Goal: Task Accomplishment & Management: Manage account settings

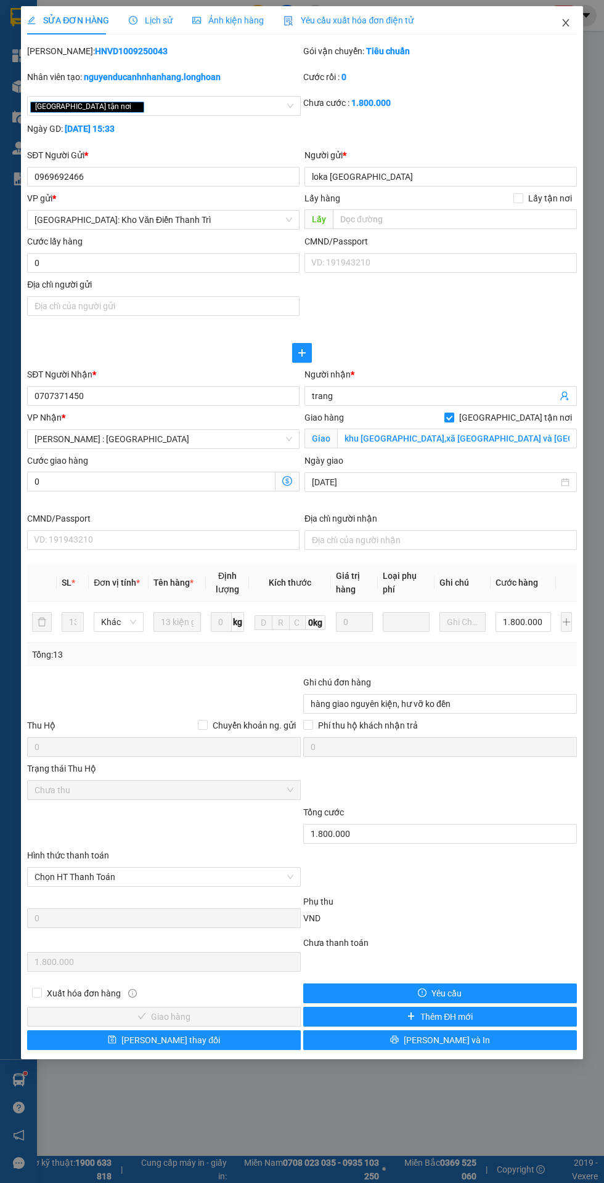
click at [565, 23] on icon "close" at bounding box center [565, 22] width 7 height 7
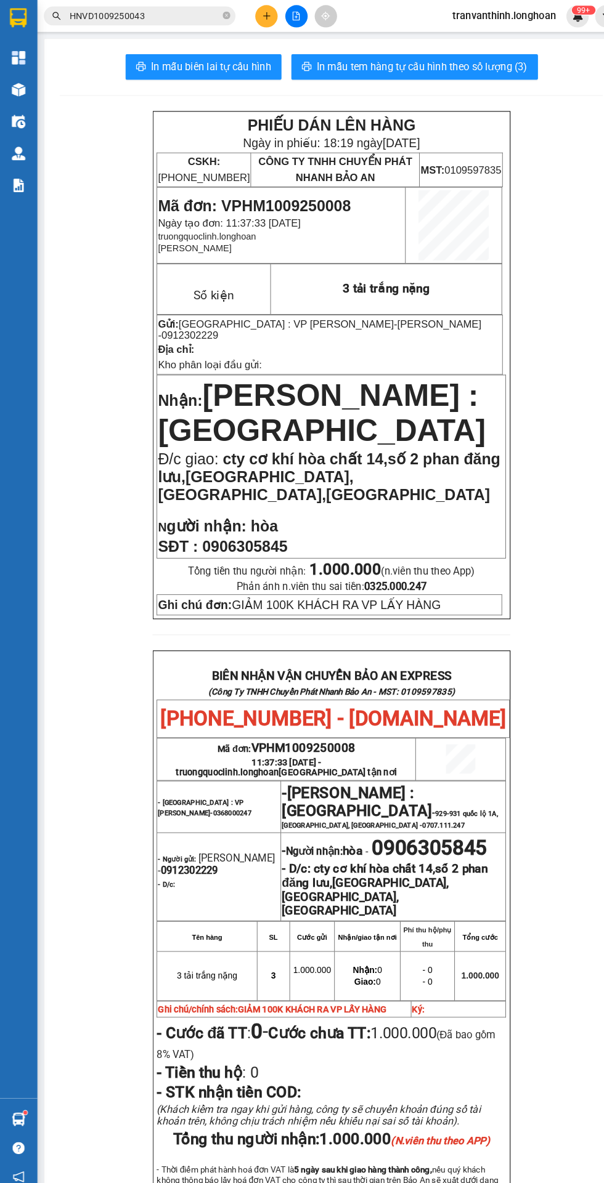
click at [478, 11] on span "tranvanthinh.longhoan" at bounding box center [486, 14] width 119 height 15
click at [456, 35] on span "Đăng xuất" at bounding box center [494, 38] width 92 height 14
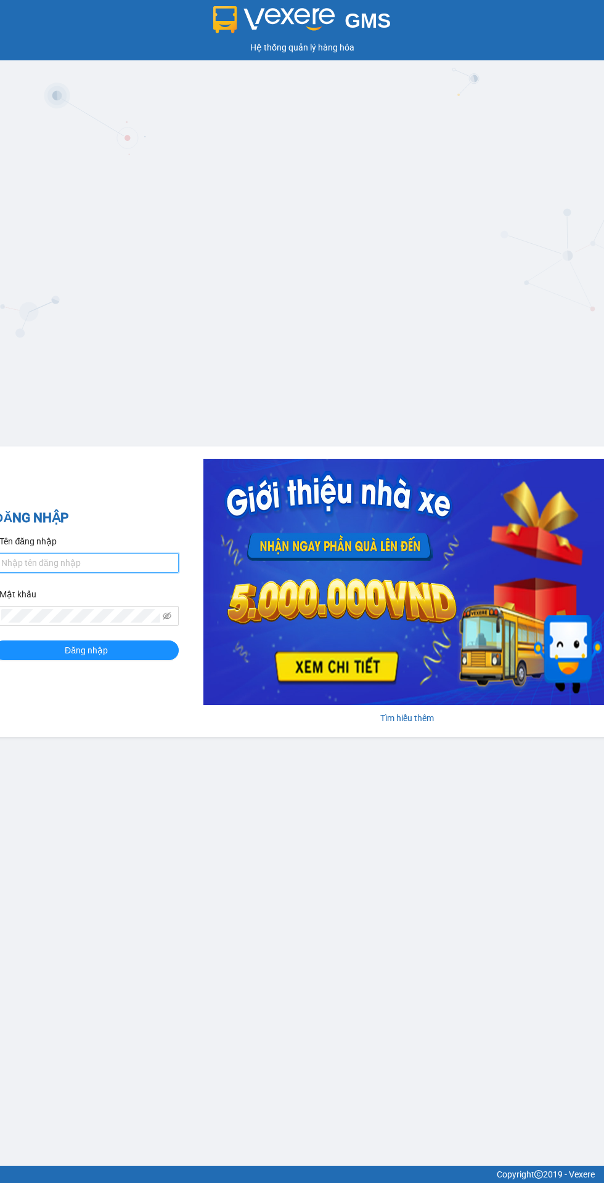
click at [62, 567] on input "Tên đăng nhập" at bounding box center [86, 563] width 185 height 20
click at [51, 568] on input "Tên đăng nhập" at bounding box center [86, 563] width 185 height 20
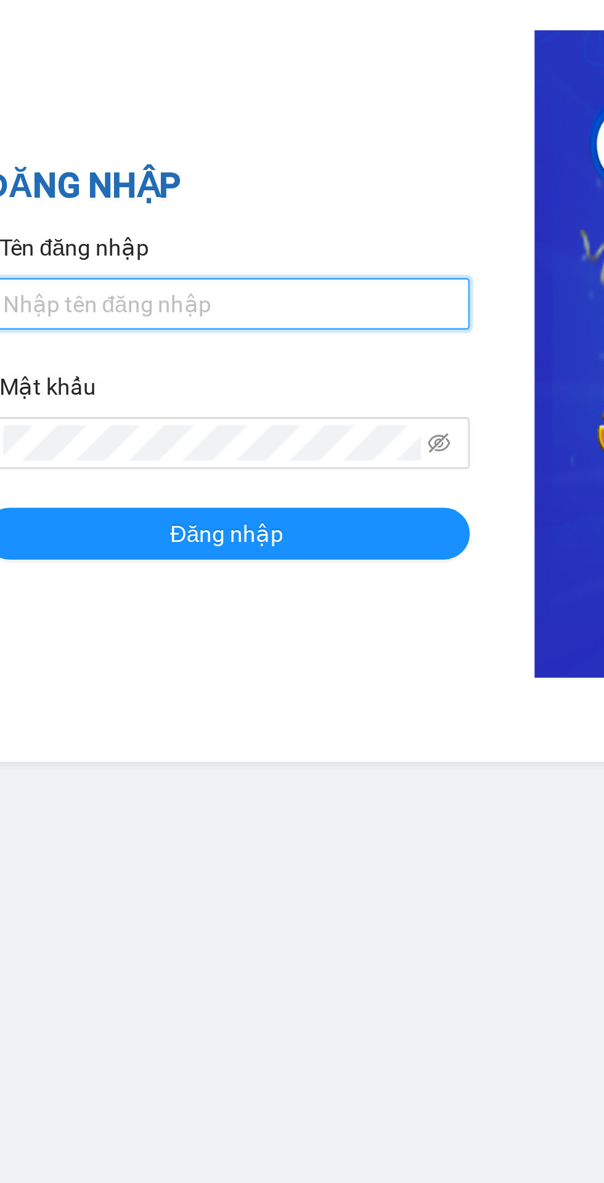
type input "Abc12345"
type input "leminhhoang.longhoan"
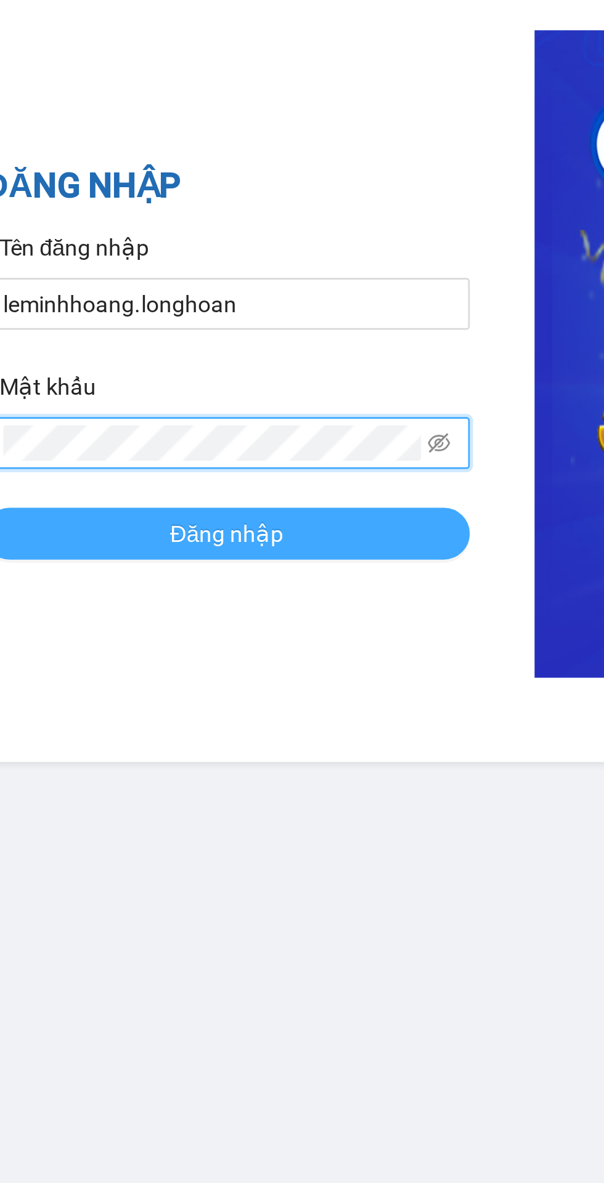
click at [38, 650] on button "Đăng nhập" at bounding box center [86, 651] width 185 height 20
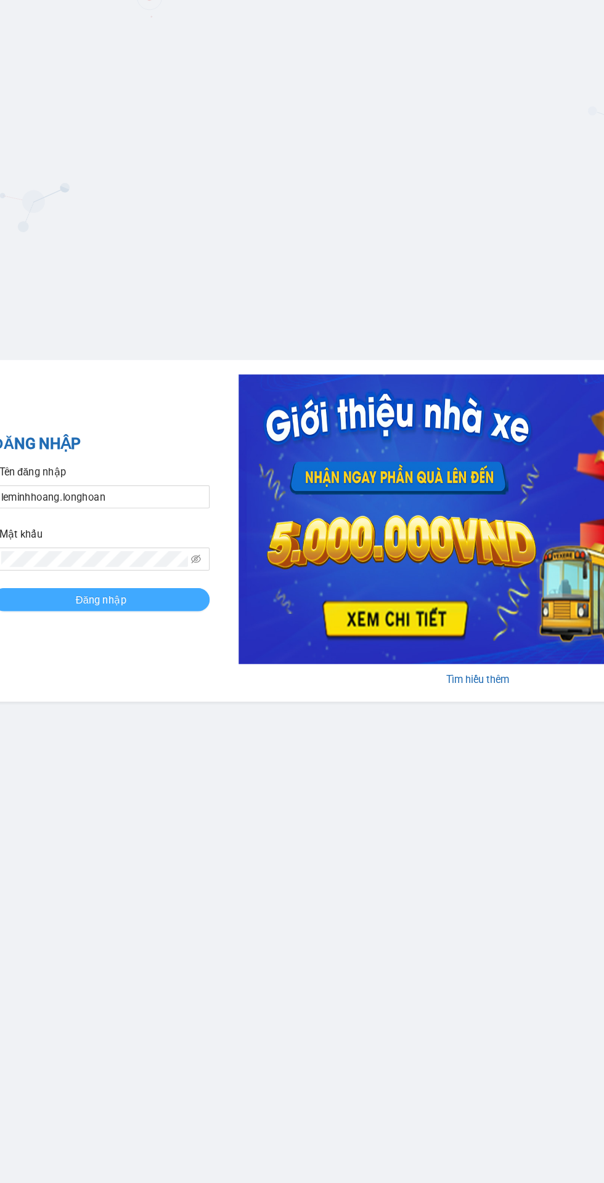
click at [82, 650] on span "Đăng nhập" at bounding box center [86, 651] width 43 height 14
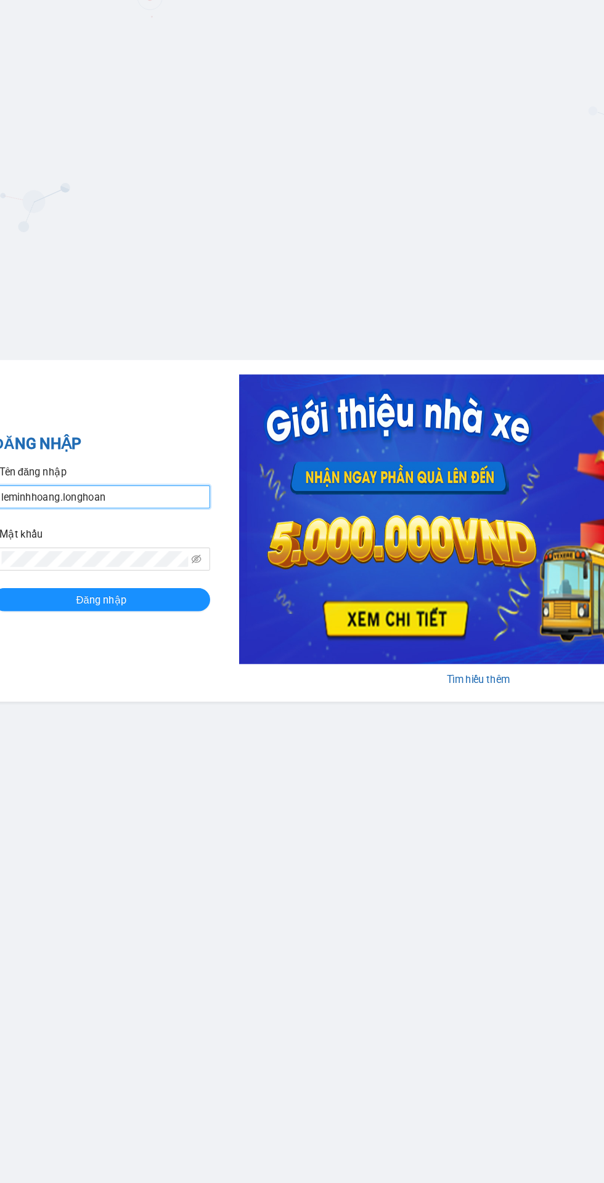
click at [149, 564] on input "leminhhoang.longhoan" at bounding box center [86, 563] width 185 height 20
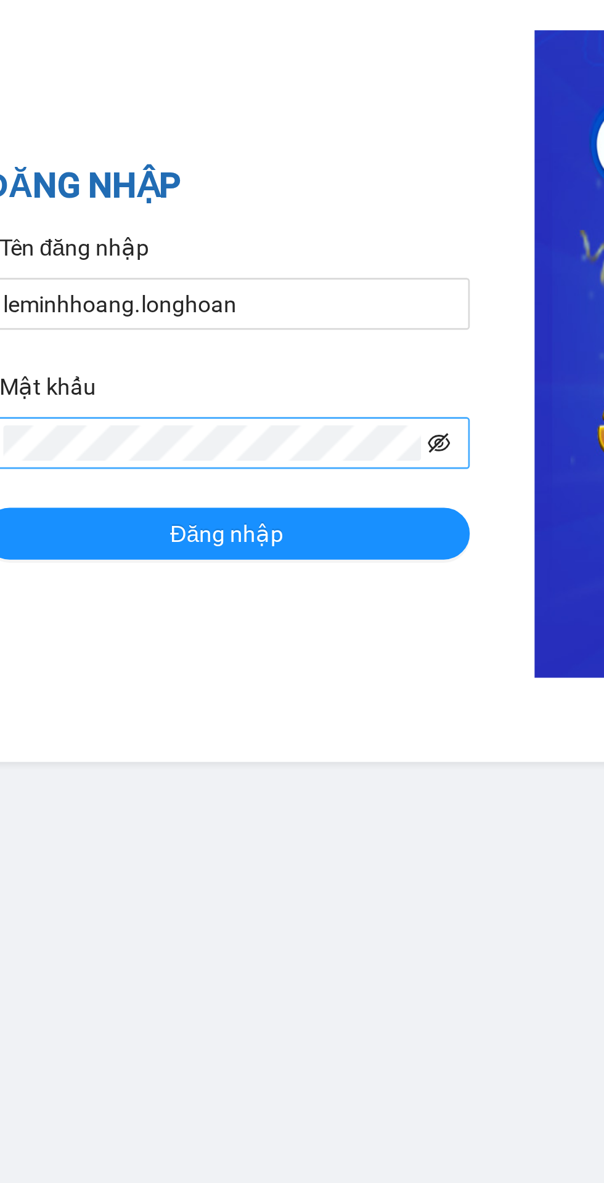
click at [168, 616] on icon "eye-invisible" at bounding box center [167, 616] width 9 height 9
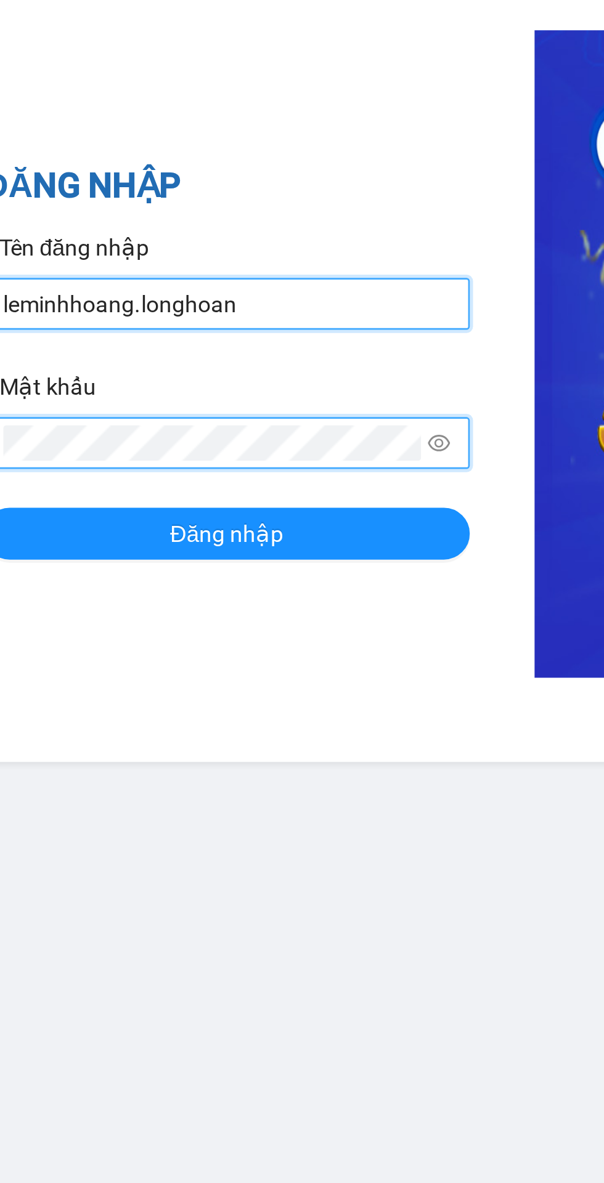
click at [4, 557] on input "leminhhoang.longhoan" at bounding box center [86, 563] width 185 height 20
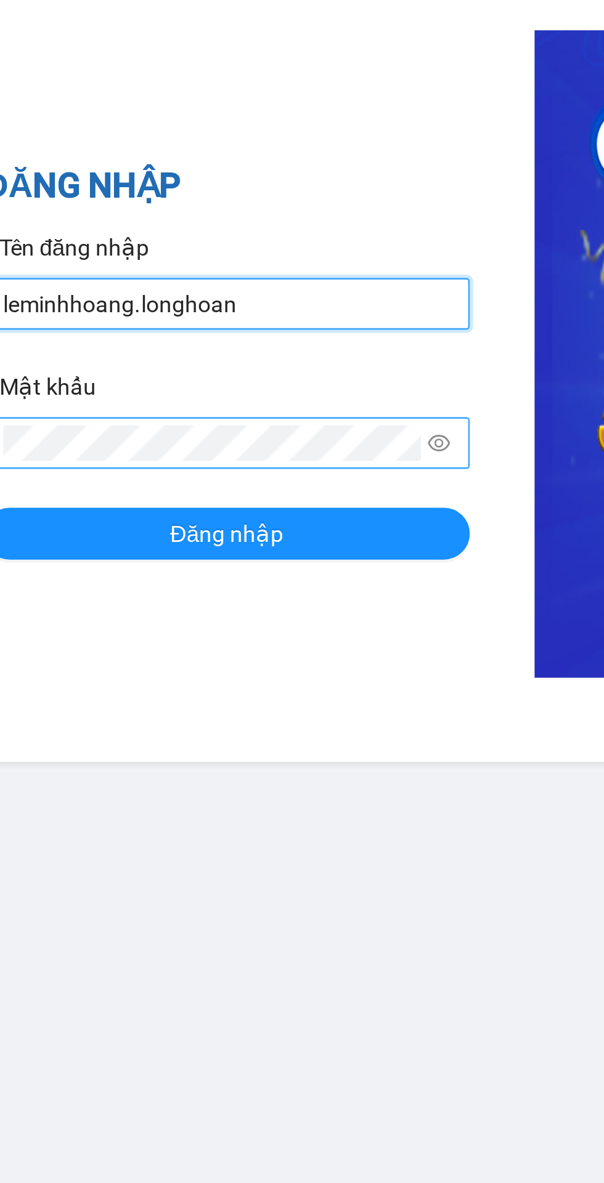
click at [34, 564] on input "leminhhoang.longhoan" at bounding box center [86, 563] width 185 height 20
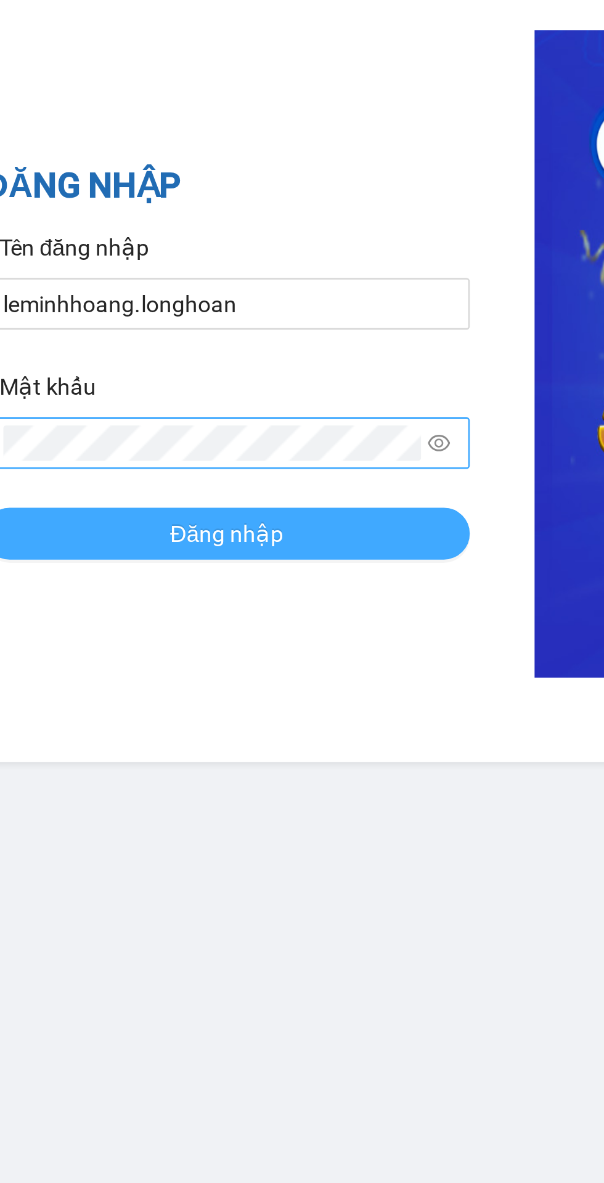
click at [68, 651] on span "Đăng nhập" at bounding box center [86, 651] width 43 height 14
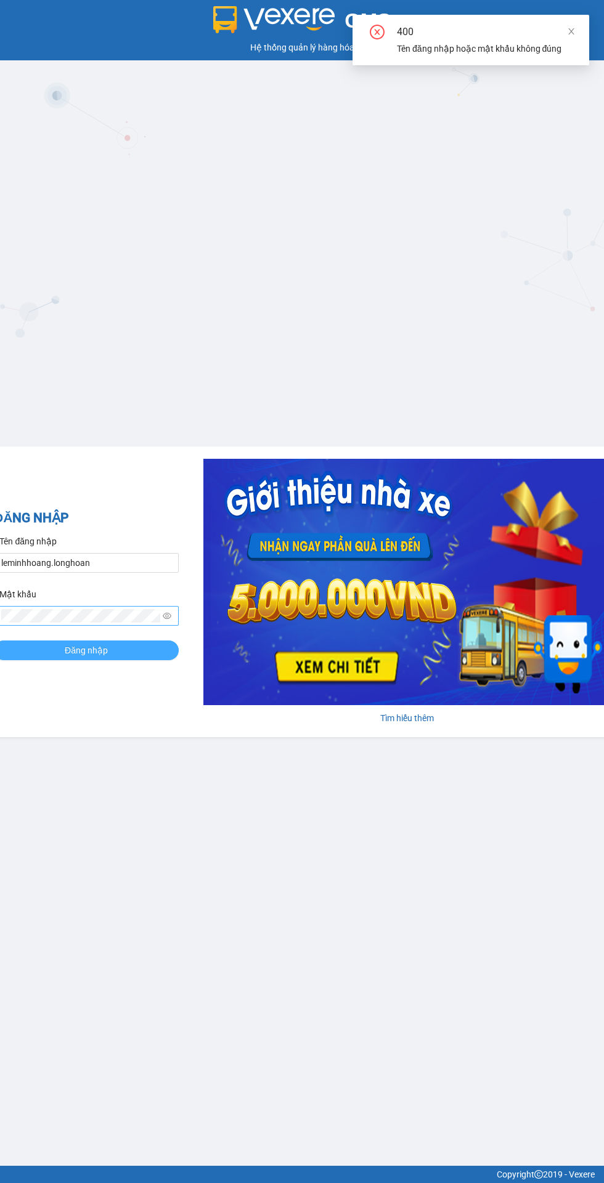
click at [86, 655] on span "Đăng nhập" at bounding box center [86, 651] width 43 height 14
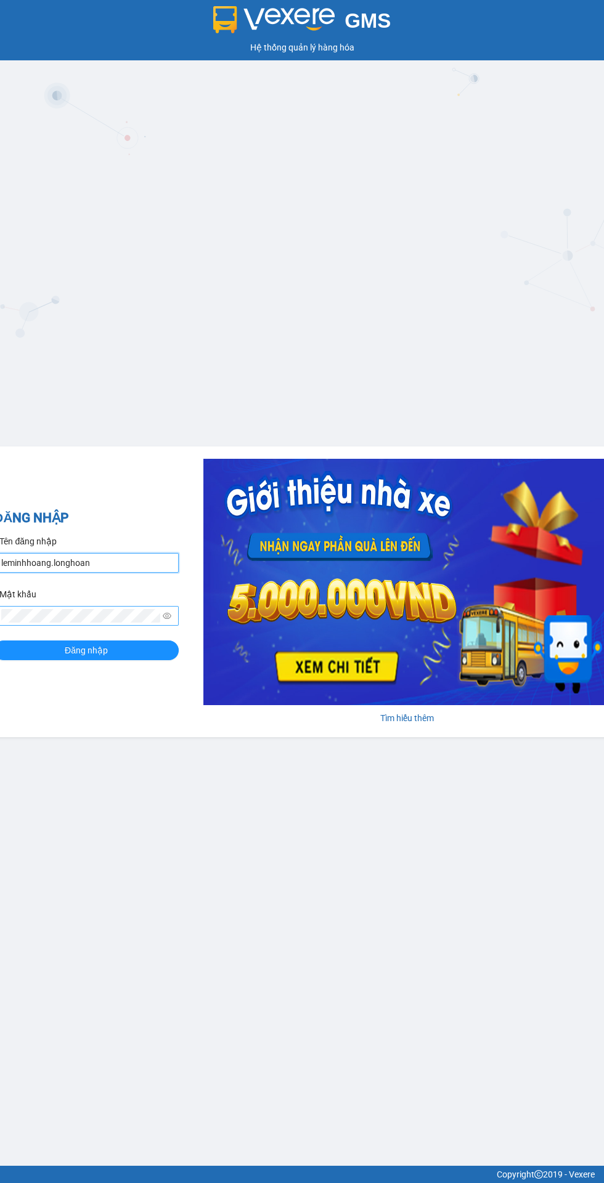
click at [126, 560] on input "leminhhoang.longhoan" at bounding box center [86, 563] width 185 height 20
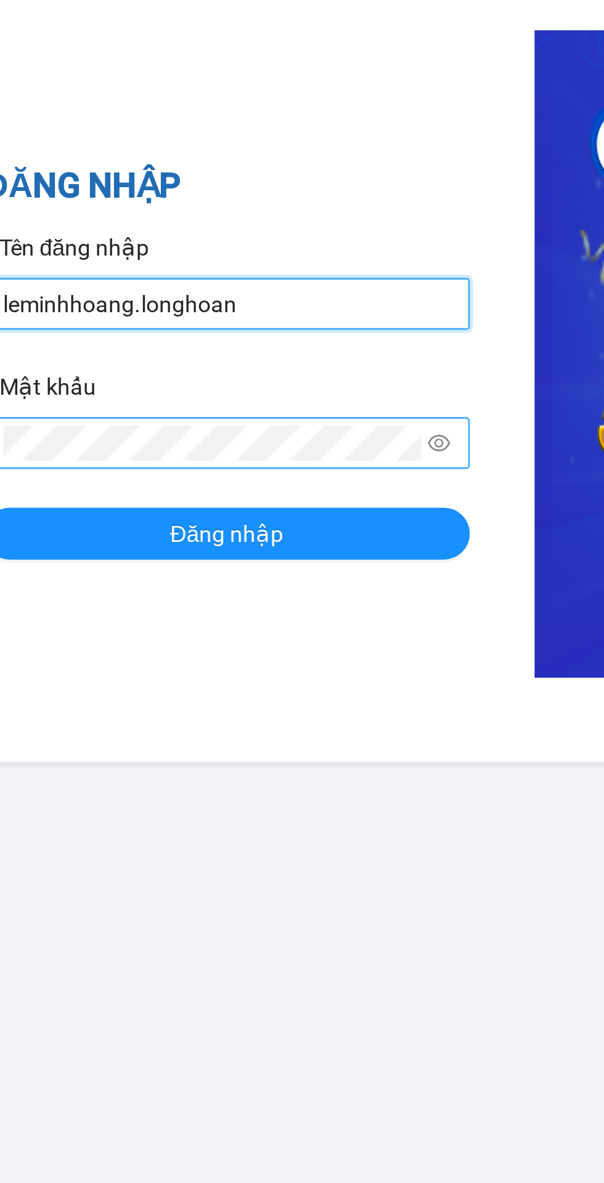
click at [18, 565] on input "leminhhoang.longhoan" at bounding box center [86, 563] width 185 height 20
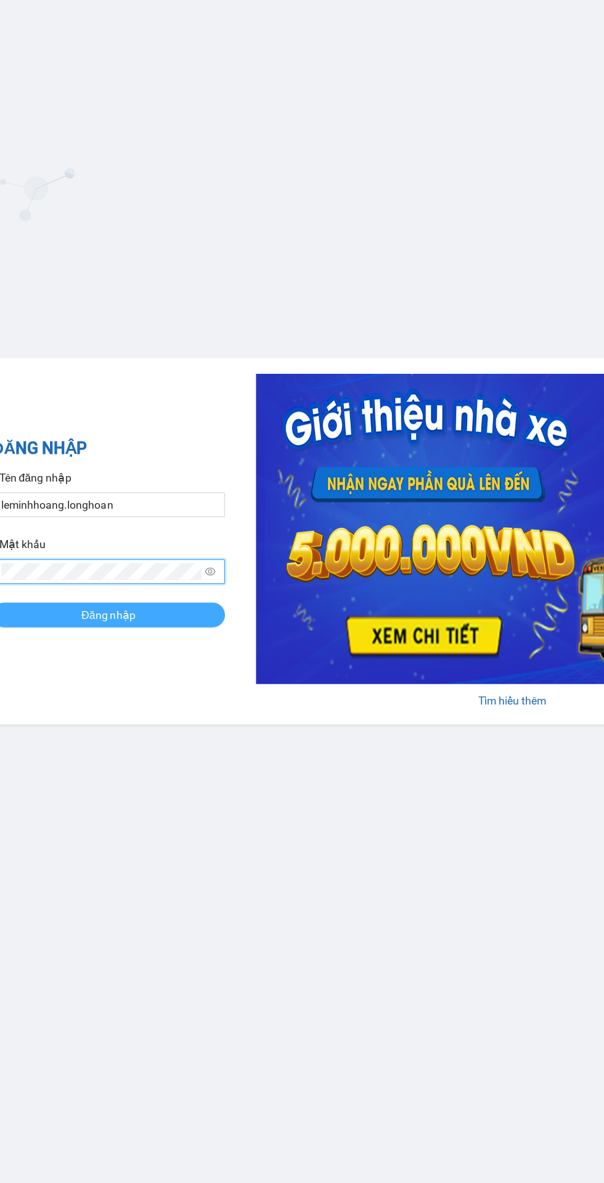
click at [117, 655] on button "Đăng nhập" at bounding box center [86, 651] width 185 height 20
